Goal: Task Accomplishment & Management: Manage account settings

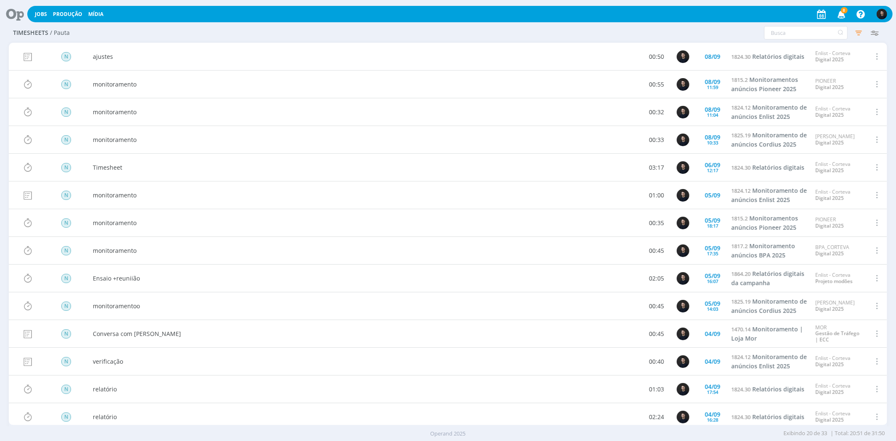
click at [18, 10] on icon at bounding box center [11, 14] width 17 height 16
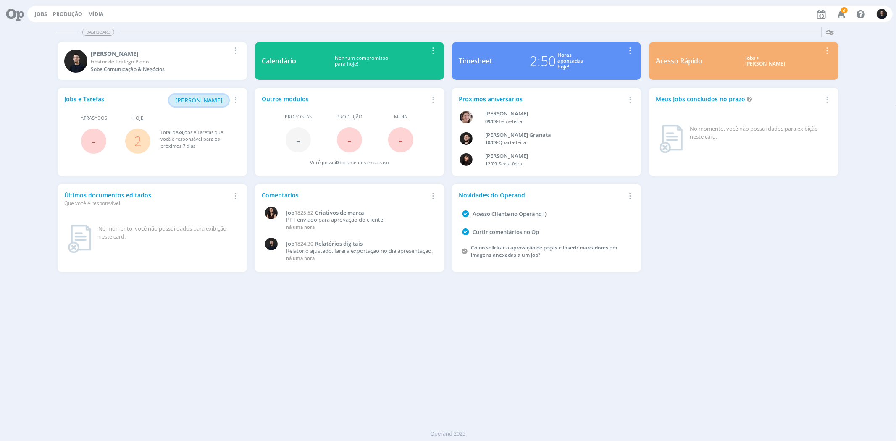
click at [195, 101] on span "[PERSON_NAME]" at bounding box center [198, 100] width 47 height 8
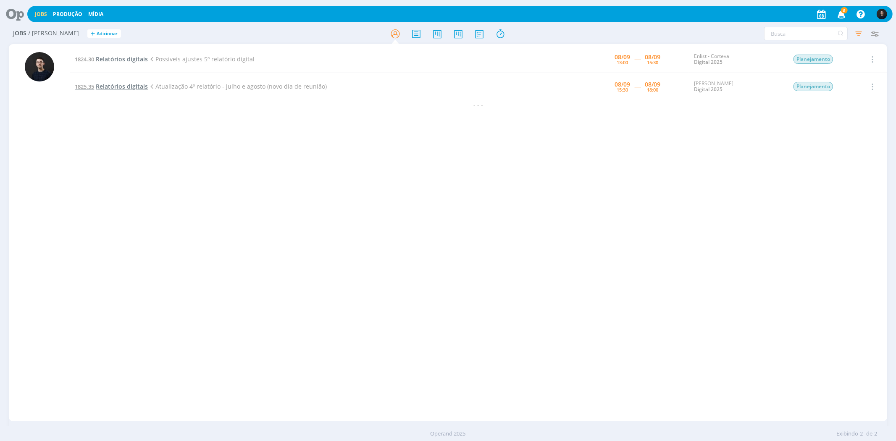
click at [136, 89] on span "Relatórios digitais" at bounding box center [122, 86] width 52 height 8
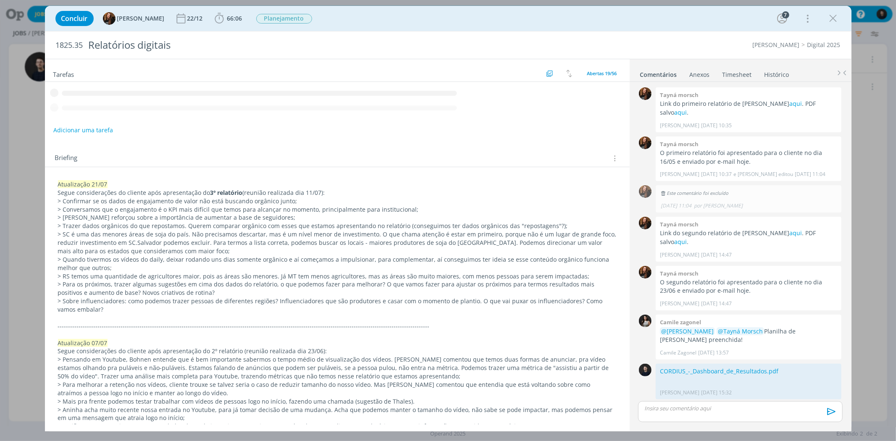
scroll to position [594, 0]
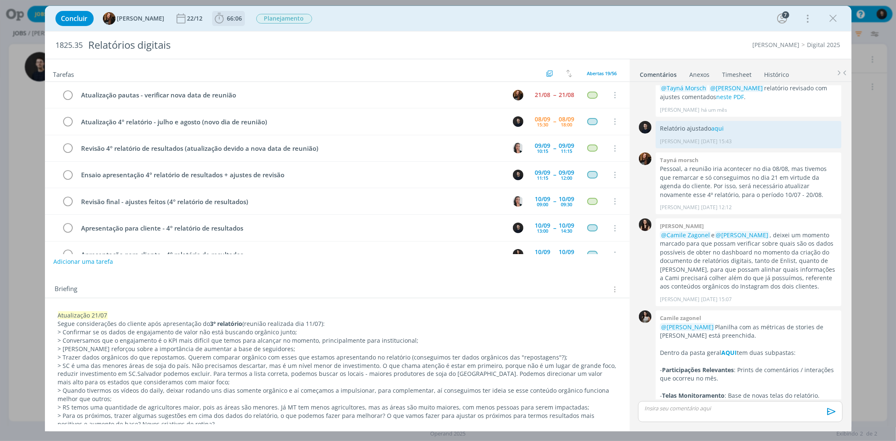
click at [230, 20] on span "66:06" at bounding box center [234, 18] width 15 height 8
click at [228, 38] on icon "dialog" at bounding box center [231, 36] width 15 height 11
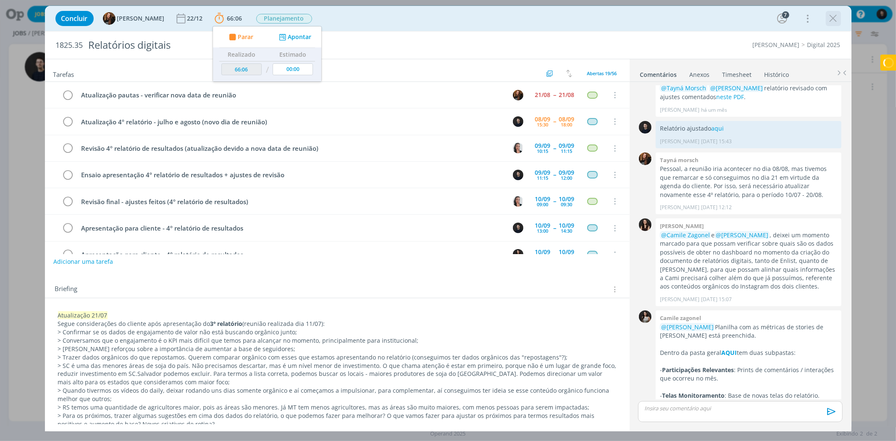
click at [832, 18] on icon "dialog" at bounding box center [833, 18] width 13 height 13
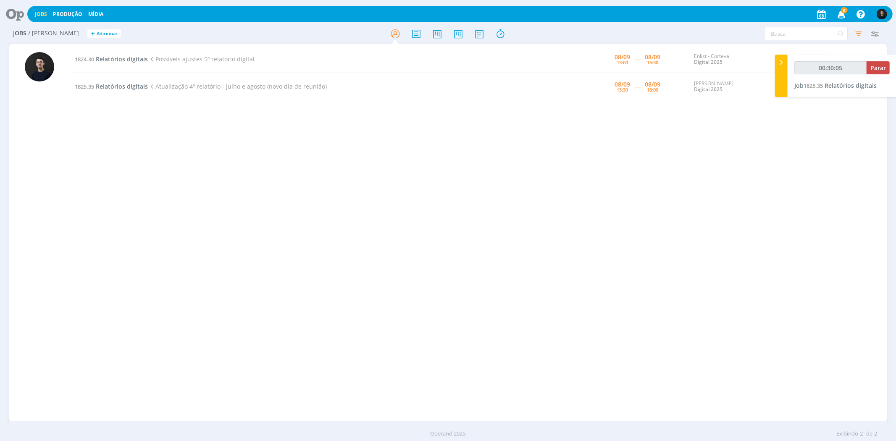
type input "00:31:05"
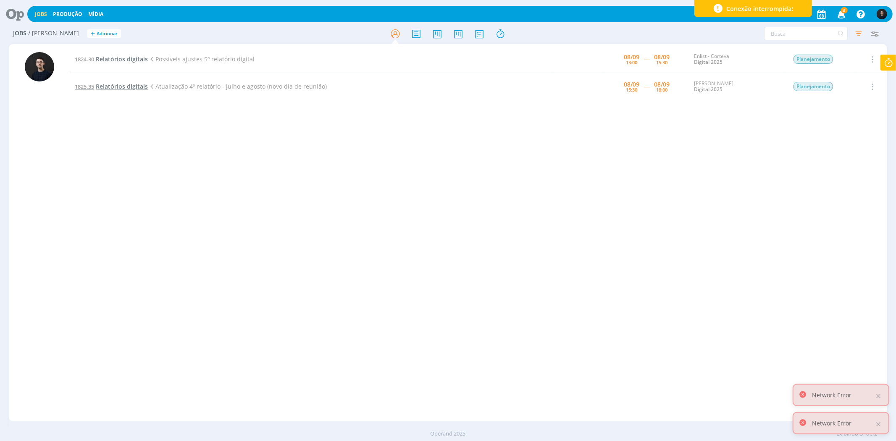
click at [110, 85] on span "Relatórios digitais" at bounding box center [122, 86] width 52 height 8
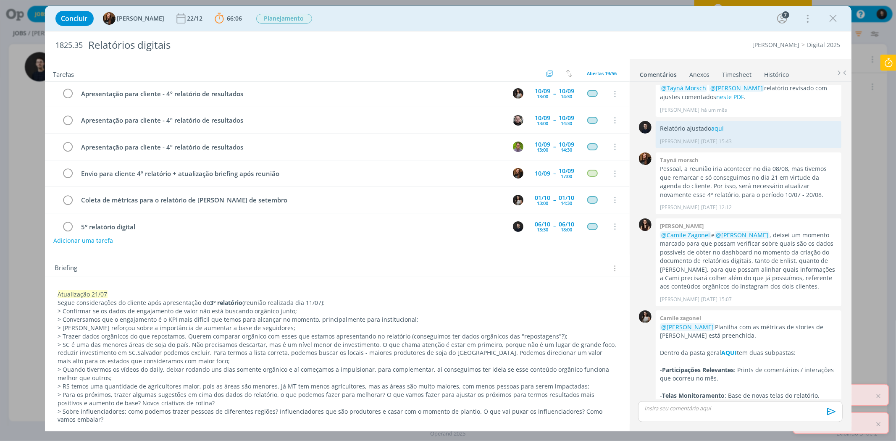
scroll to position [93, 0]
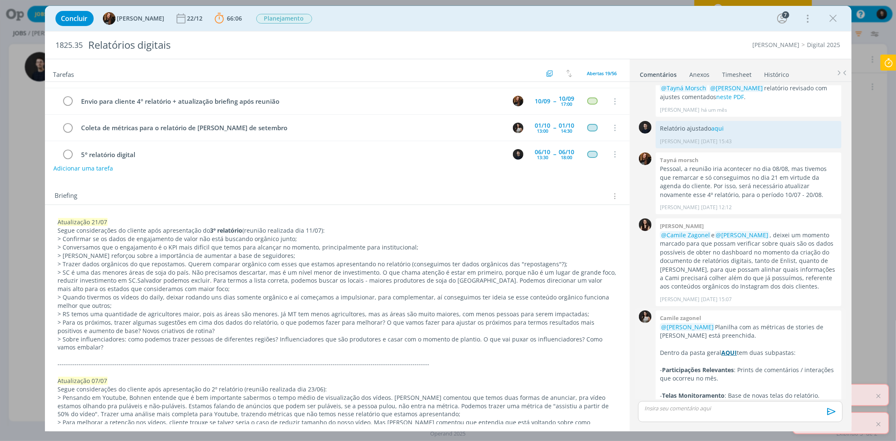
click at [729, 348] on strong "AQUI" at bounding box center [729, 352] width 16 height 8
click div "Concluir Tayná Morsch 22/12 66:06 Parar Apontar Data * 08/09/2025 Horas * 00:00…"
click icon "dialog"
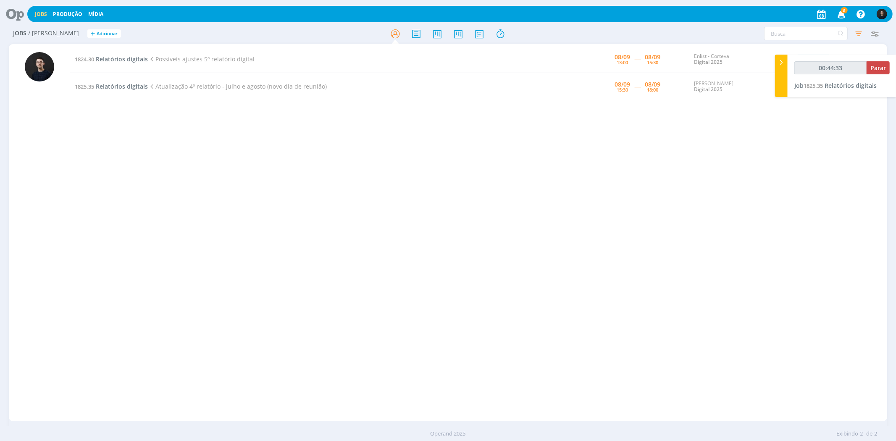
click at [564, 311] on div "1824.30 Relatórios digitais Possíveis ajustes 5º relatório digital [DATE] 13:00…" at bounding box center [478, 233] width 817 height 374
click at [611, 329] on div "1824.30 Relatórios digitais Possíveis ajustes 5º relatório digital [DATE] 13:00…" at bounding box center [478, 233] width 817 height 374
click at [856, 86] on span "Relatórios digitais" at bounding box center [850, 85] width 52 height 8
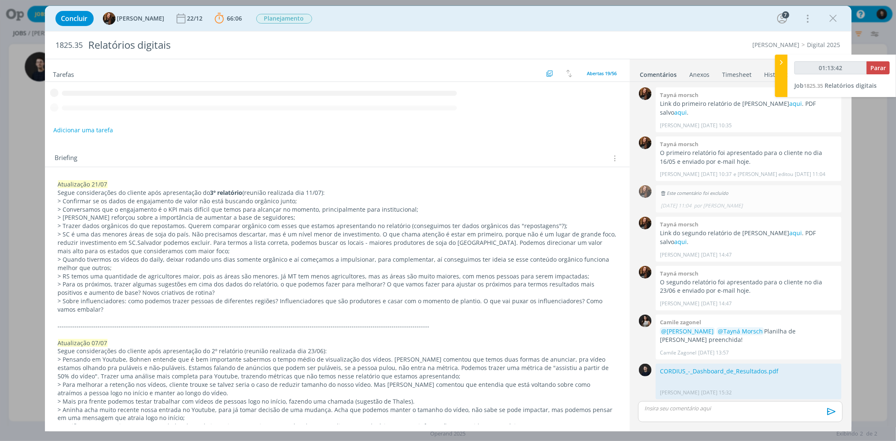
scroll to position [594, 0]
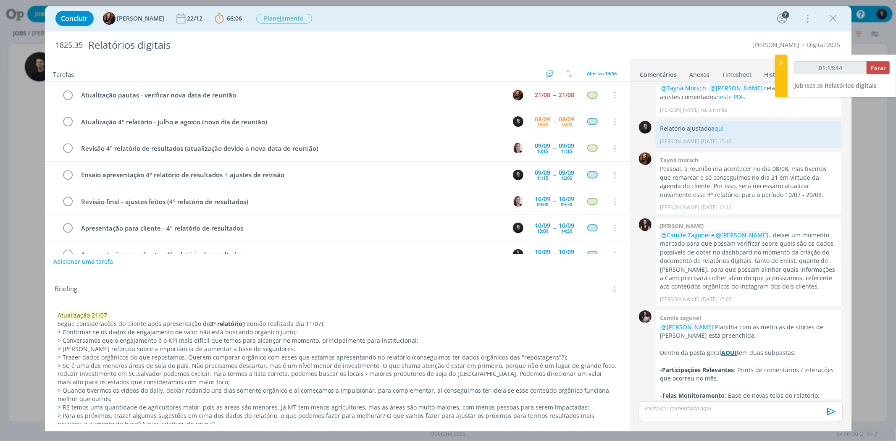
click at [733, 348] on strong "AQUI" at bounding box center [729, 352] width 16 height 8
click at [36, 127] on div "Concluir Tayná Morsch 22/12 66:06 Parar Apontar Data * [DATE] Horas * 00:00 Tar…" at bounding box center [448, 220] width 896 height 441
click at [830, 17] on icon "dialog" at bounding box center [833, 18] width 13 height 13
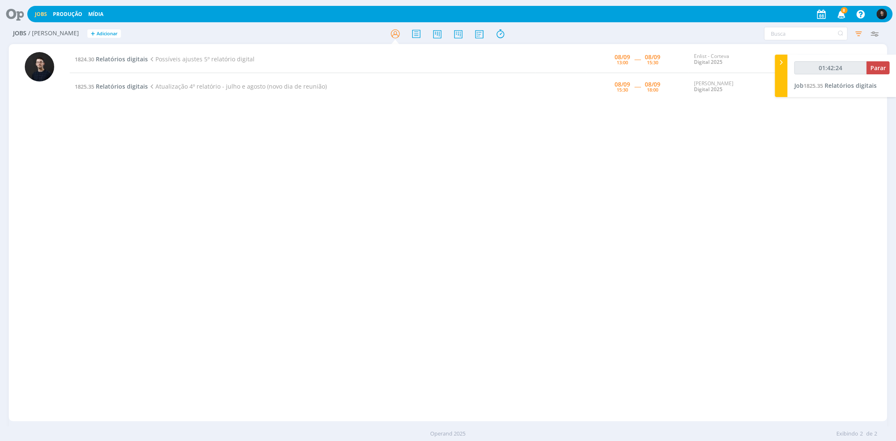
click at [21, 16] on icon at bounding box center [11, 14] width 17 height 16
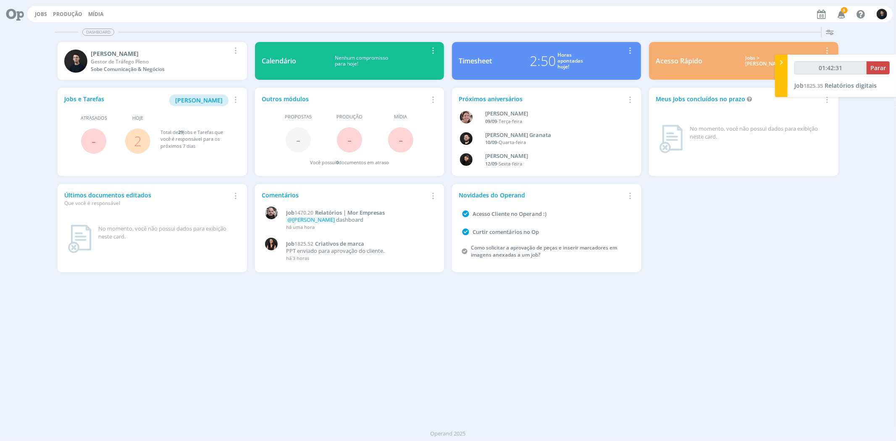
click at [524, 75] on link "Timesheet 2:50 Horas apontadas hoje! Remover Card" at bounding box center [546, 61] width 189 height 38
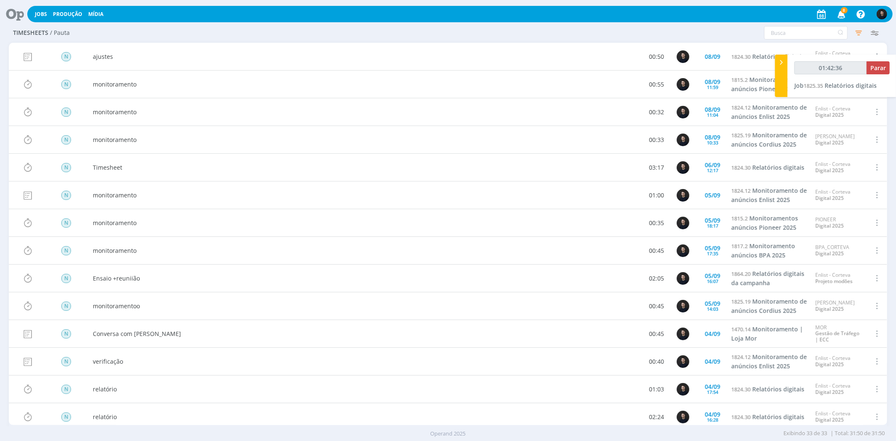
click at [887, 14] on button "button" at bounding box center [881, 14] width 11 height 15
click at [818, 63] on link "Configurações" at bounding box center [845, 64] width 84 height 13
type input "01:42:38"
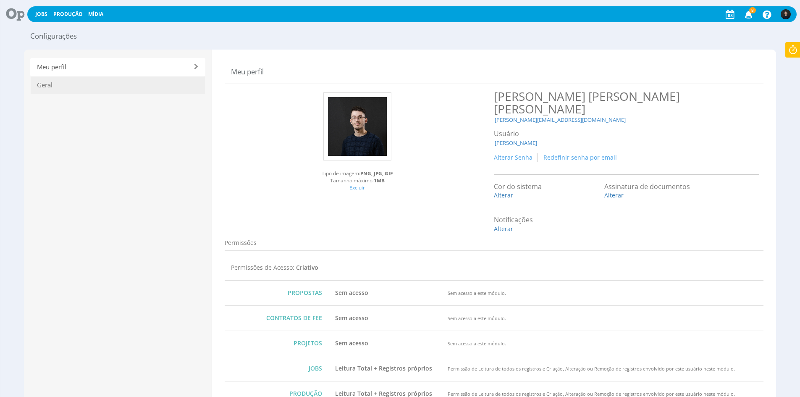
click at [130, 91] on span "Geral" at bounding box center [117, 85] width 175 height 18
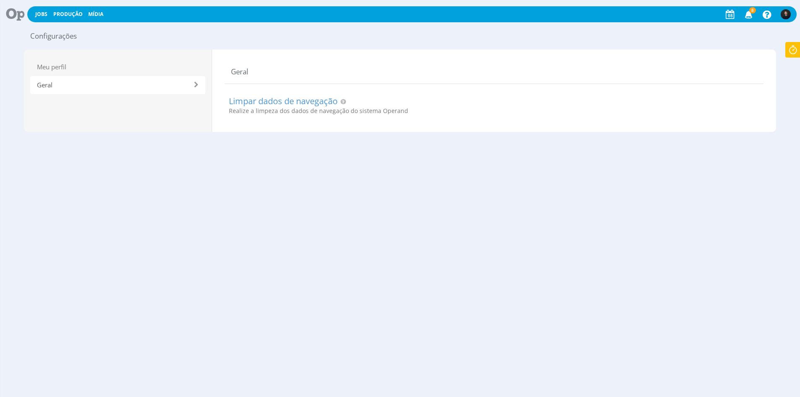
click at [783, 14] on img at bounding box center [785, 14] width 10 height 10
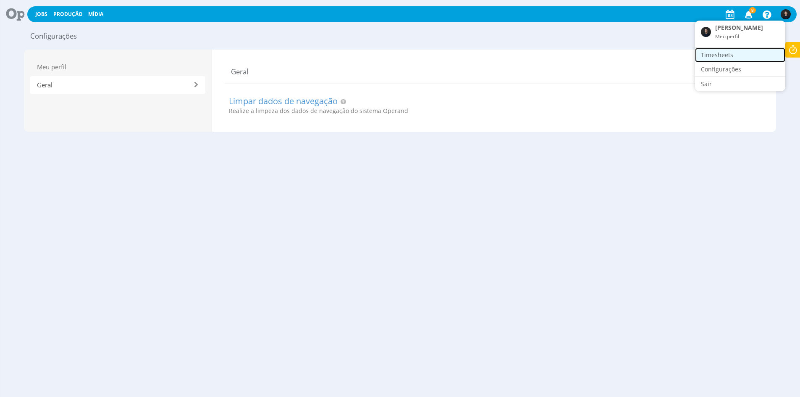
click at [732, 49] on link "Timesheets" at bounding box center [740, 55] width 90 height 14
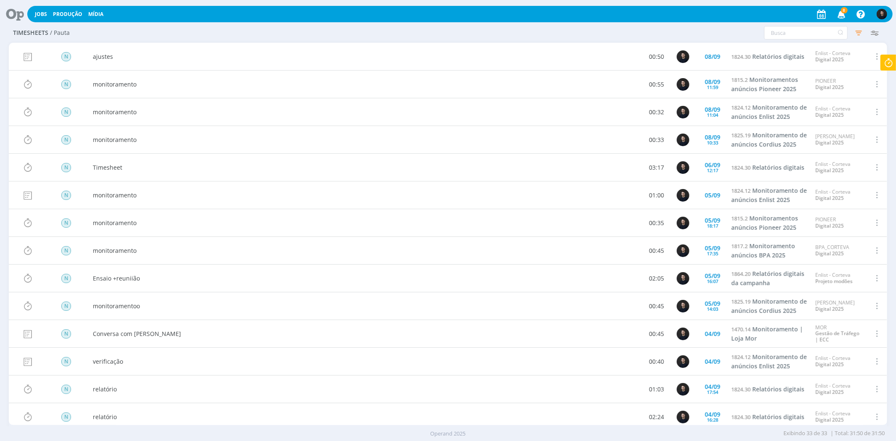
click at [13, 14] on icon at bounding box center [11, 14] width 17 height 16
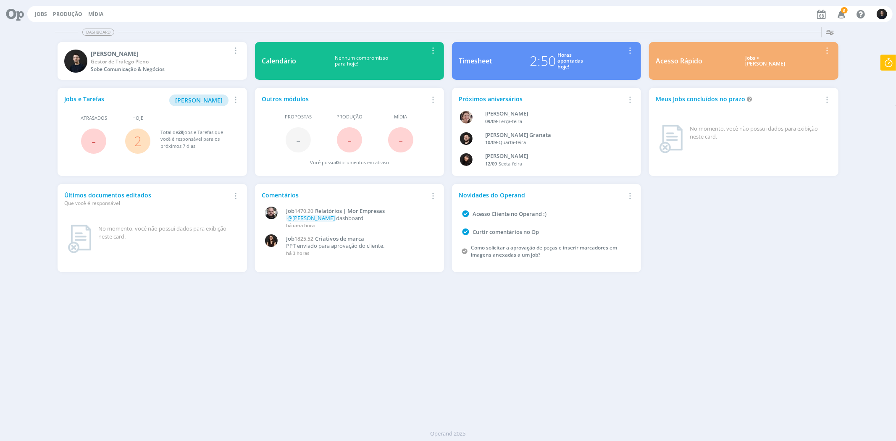
click at [886, 60] on icon at bounding box center [887, 63] width 15 height 16
type input "01:43:33"
click at [778, 64] on icon at bounding box center [781, 62] width 8 height 9
click at [552, 36] on div "Dashboard" at bounding box center [448, 32] width 786 height 12
click at [887, 70] on icon at bounding box center [887, 63] width 15 height 16
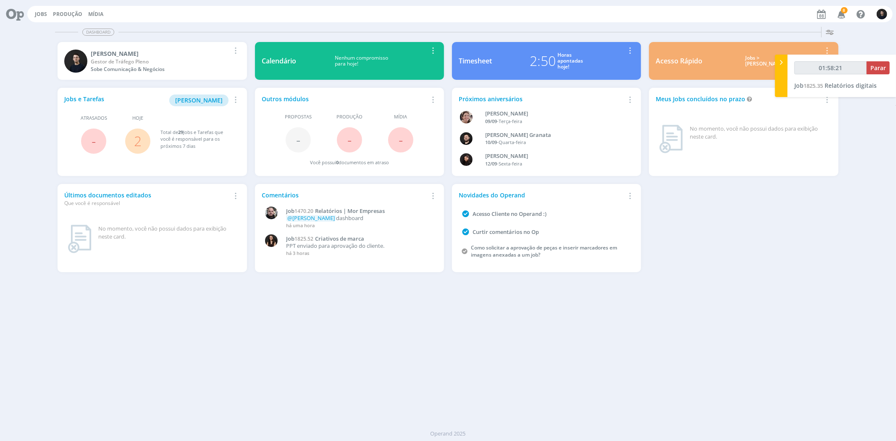
click at [141, 140] on link "2" at bounding box center [138, 141] width 8 height 18
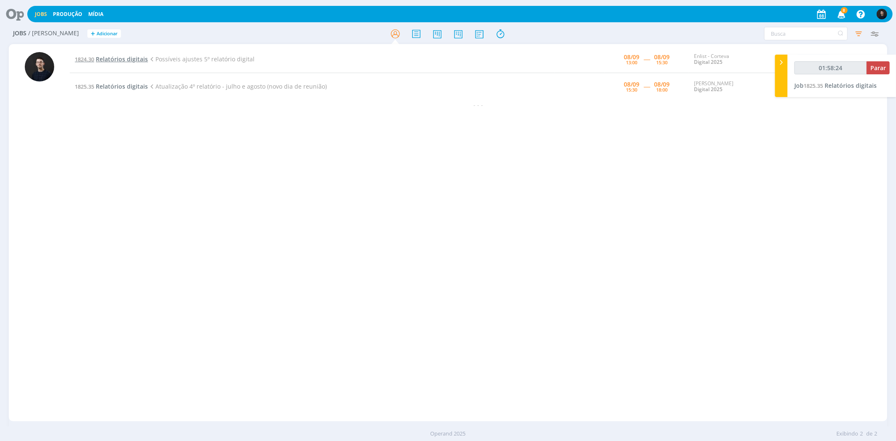
click at [127, 59] on span "Relatórios digitais" at bounding box center [122, 59] width 52 height 8
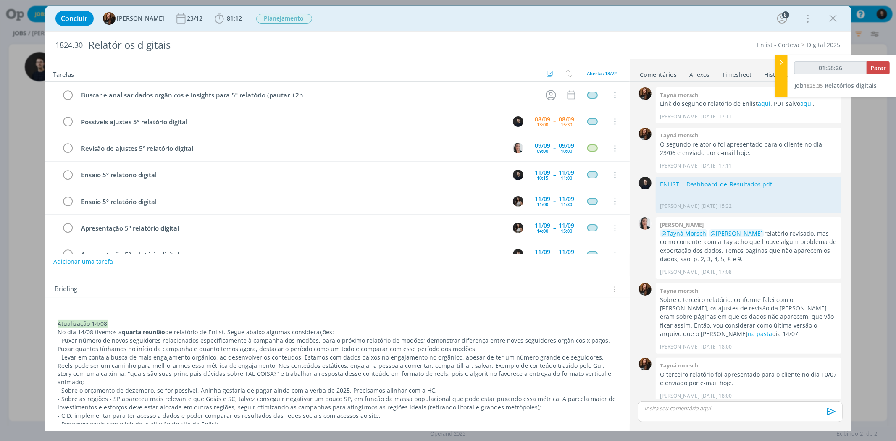
scroll to position [740, 0]
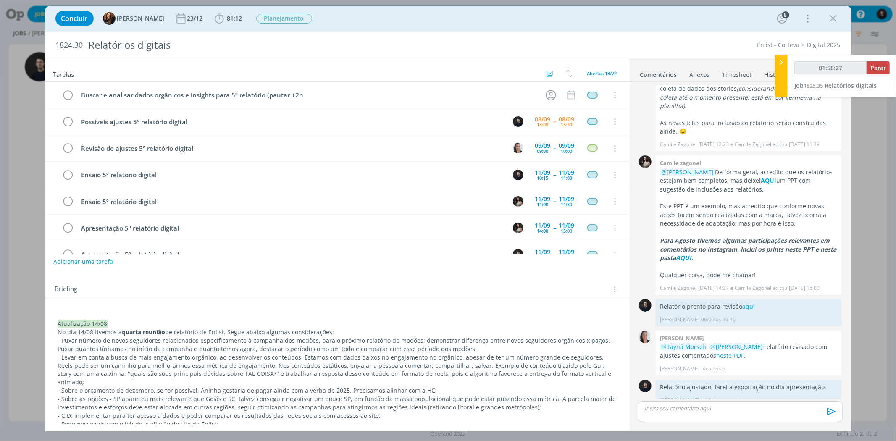
click at [861, 359] on div "Concluir Tayná Morsch 23/12 81:12 Iniciar Apontar Data * [DATE] Horas * 00:00 T…" at bounding box center [448, 220] width 896 height 441
drag, startPoint x: 828, startPoint y: 24, endPoint x: 776, endPoint y: 113, distance: 103.3
click at [829, 24] on icon "dialog" at bounding box center [833, 18] width 13 height 13
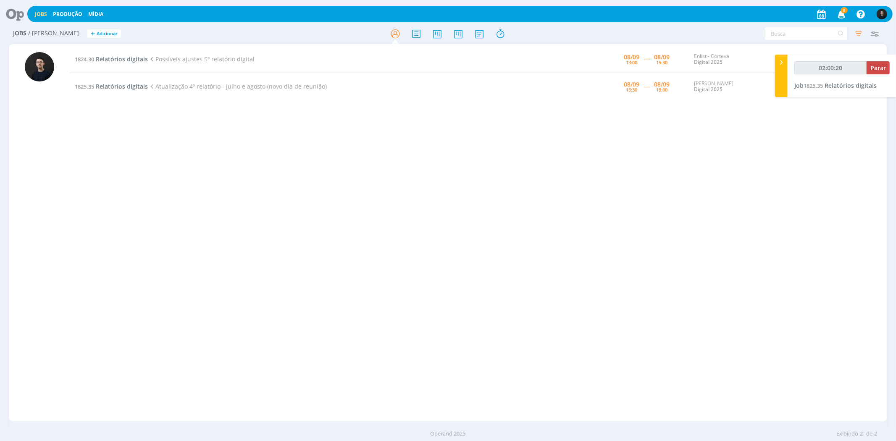
type input "02:00:21"
click at [878, 68] on span "Parar" at bounding box center [878, 68] width 16 height 8
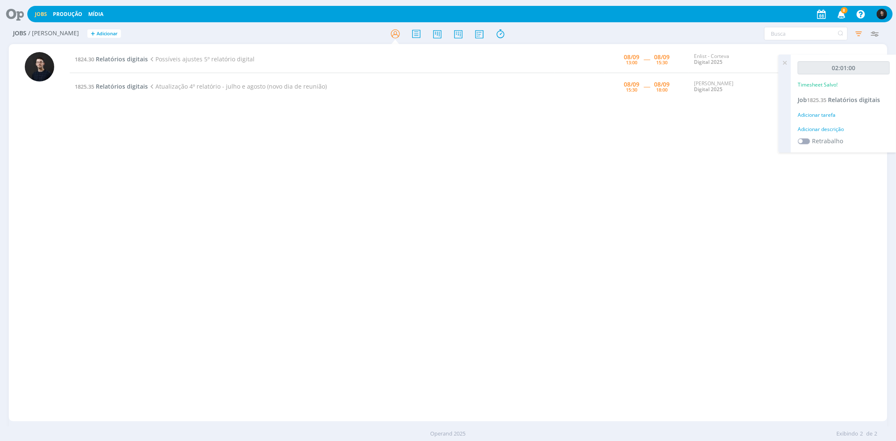
click at [839, 128] on div "Adicionar descrição" at bounding box center [843, 130] width 92 height 8
click at [839, 128] on textarea at bounding box center [843, 143] width 88 height 30
type textarea "relatório"
click at [860, 192] on button "Salvar" at bounding box center [874, 197] width 29 height 10
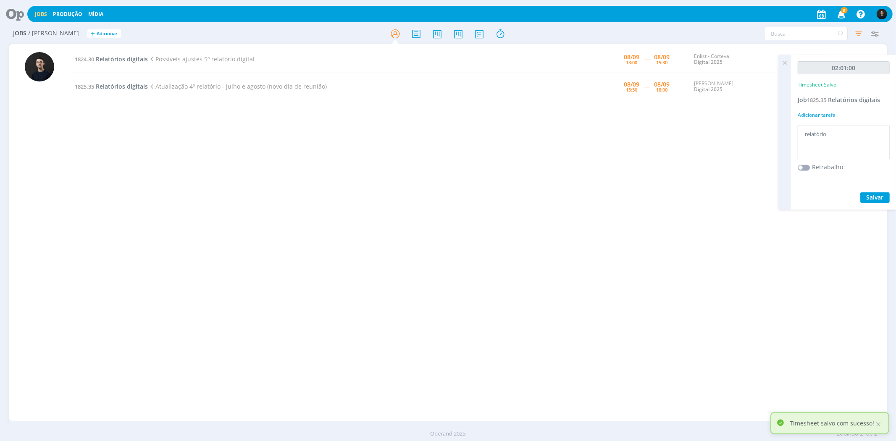
click at [19, 13] on icon at bounding box center [11, 14] width 17 height 16
